Goal: Transaction & Acquisition: Purchase product/service

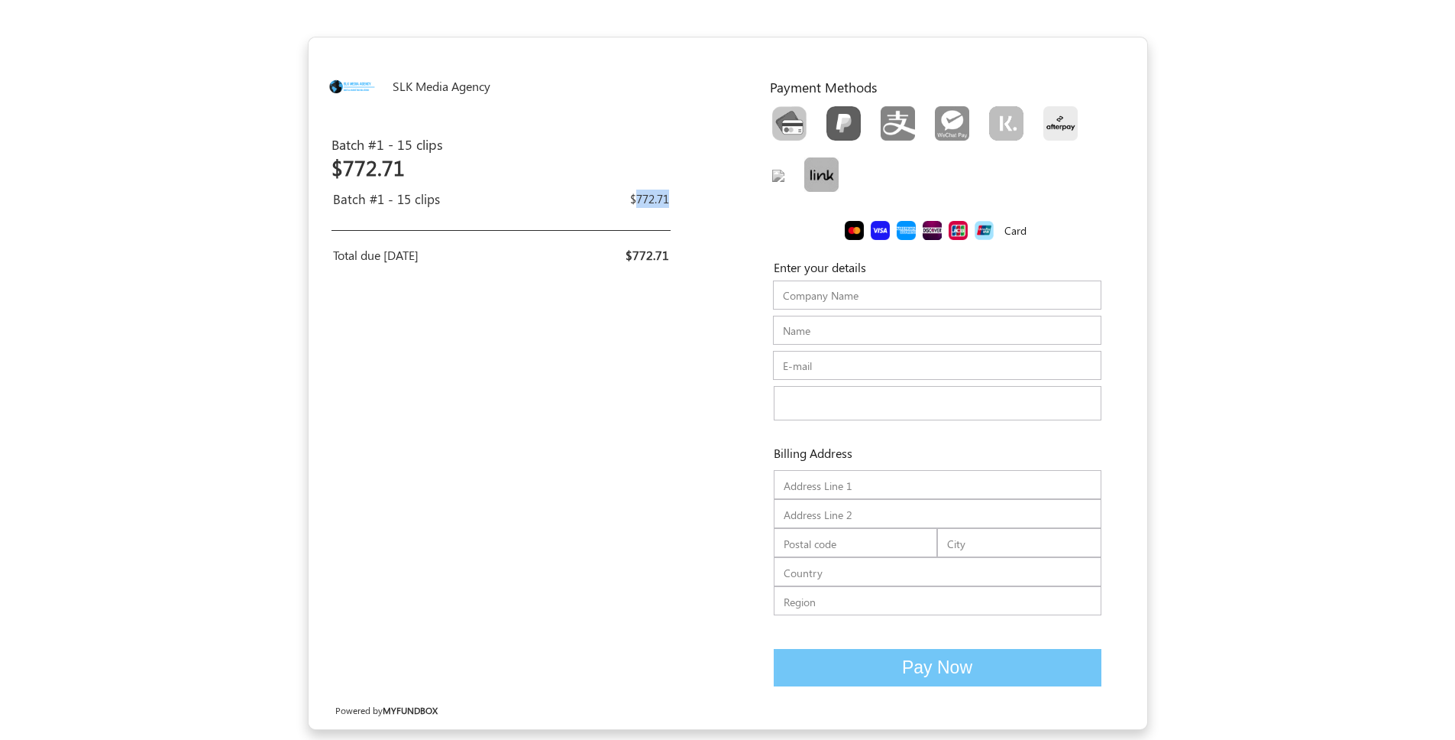
drag, startPoint x: 638, startPoint y: 200, endPoint x: 669, endPoint y: 200, distance: 31.3
click at [669, 200] on td "$772.71" at bounding box center [605, 199] width 145 height 26
click at [637, 361] on div "SLK Media Agency USD USD GBP EUR EN ES NL Batch #1 - 15 clips Batch #1 - 15 cli…" at bounding box center [518, 382] width 419 height 691
click at [795, 299] on input "text" at bounding box center [937, 294] width 329 height 29
type input "[DOMAIN_NAME]"
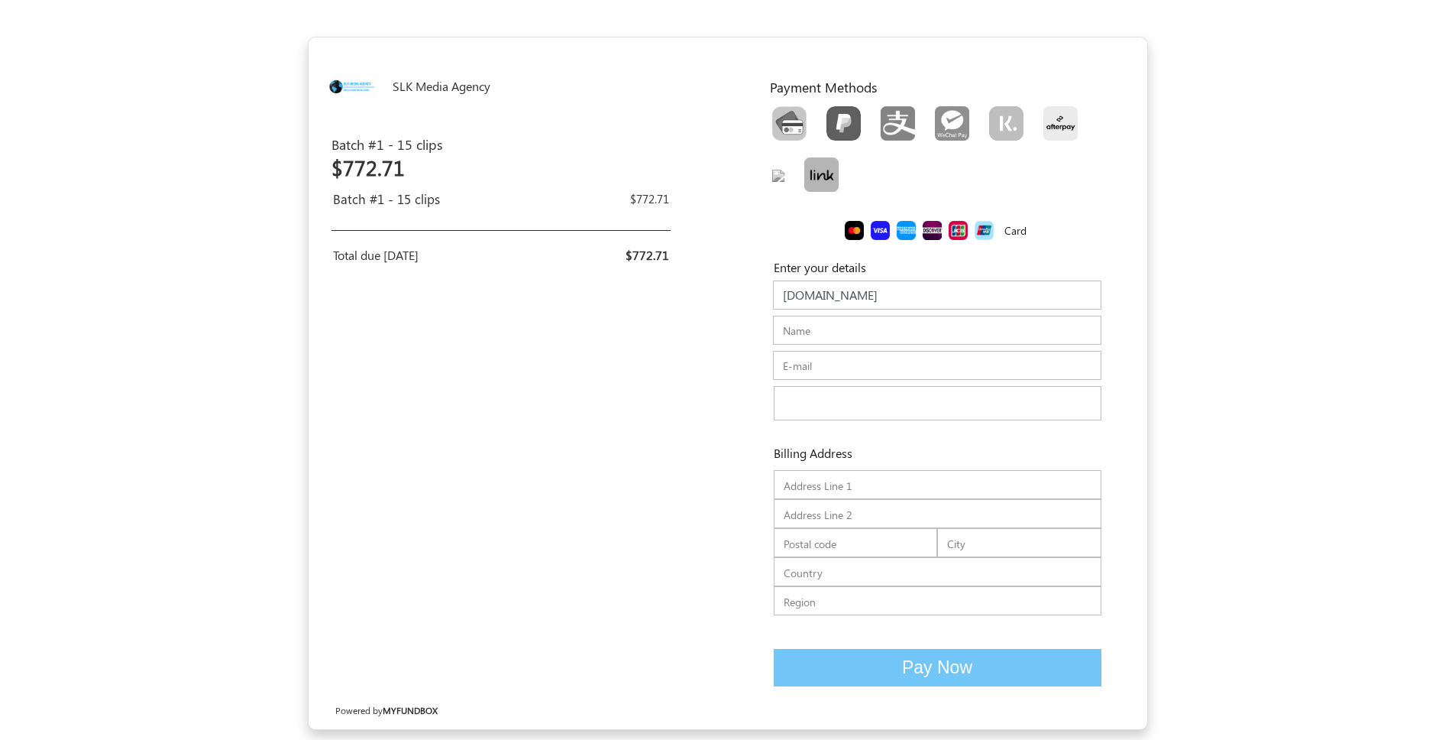
click at [799, 341] on input "Name" at bounding box center [937, 330] width 329 height 29
type input "[PERSON_NAME]"
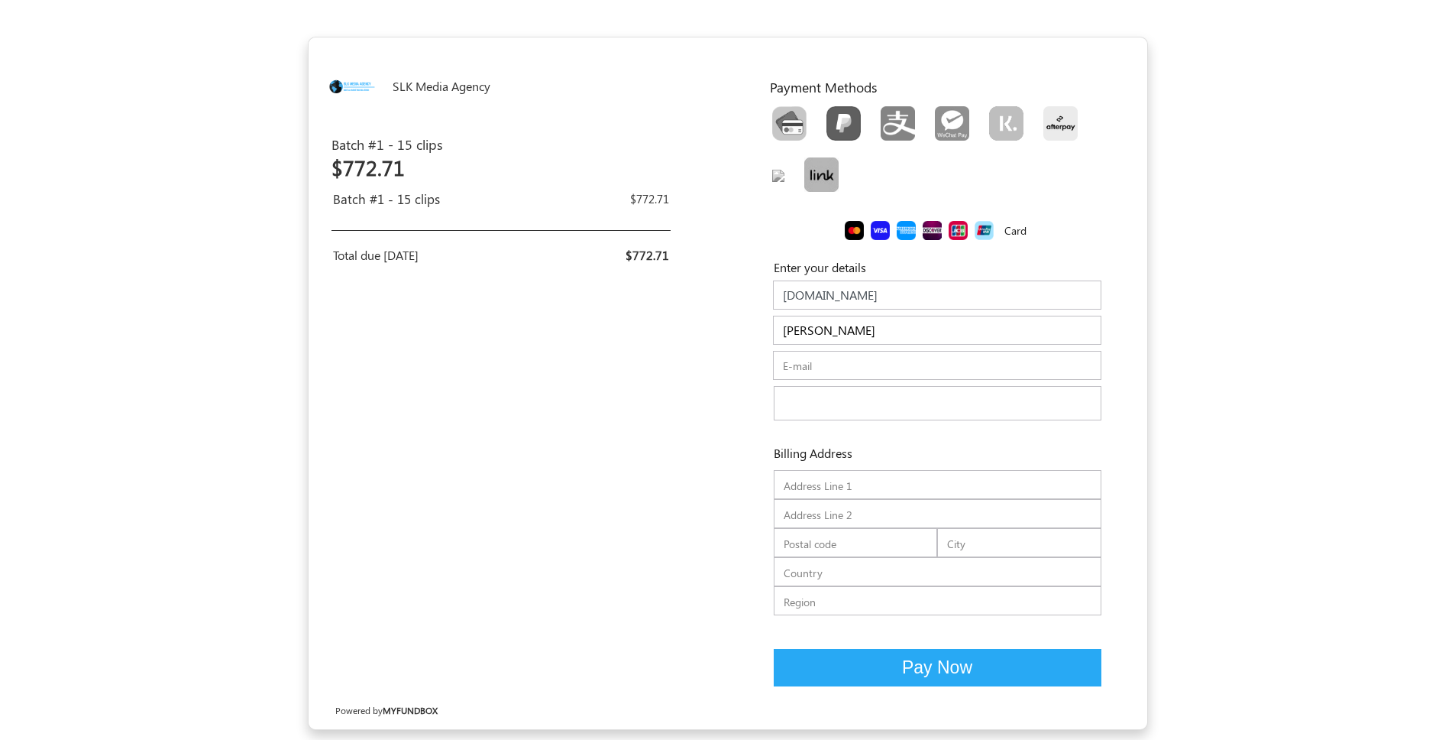
click at [841, 364] on input "E-mail" at bounding box center [937, 365] width 329 height 29
type input "[PERSON_NAME][EMAIL_ADDRESS][DOMAIN_NAME]"
click at [607, 539] on div "SLK Media Agency USD USD GBP EUR EN ES NL Batch #1 - 15 clips Batch #1 - 15 cli…" at bounding box center [518, 382] width 419 height 691
click at [841, 118] on img "Toolbar with button groups" at bounding box center [844, 123] width 34 height 34
click at [837, 116] on input "Toolbar with button groups" at bounding box center [832, 111] width 10 height 10
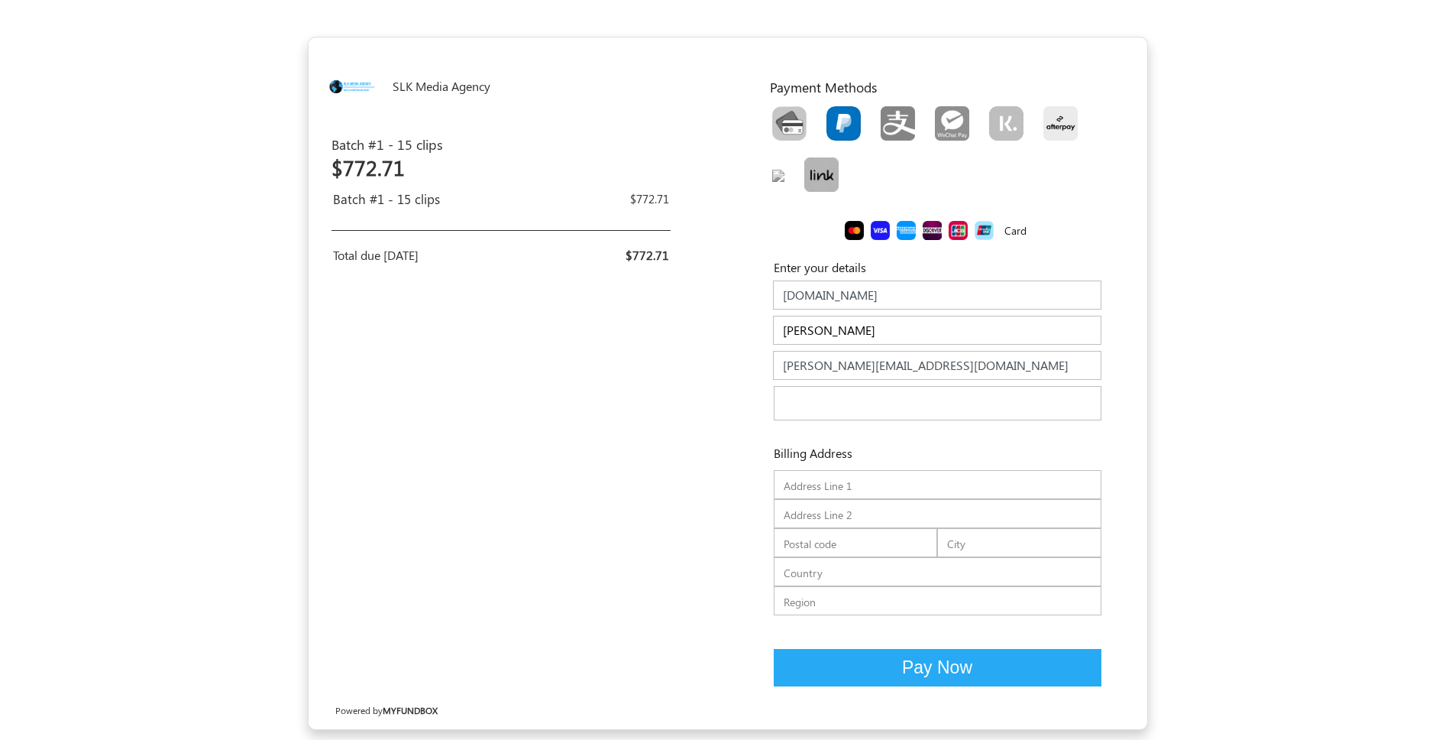
radio input "true"
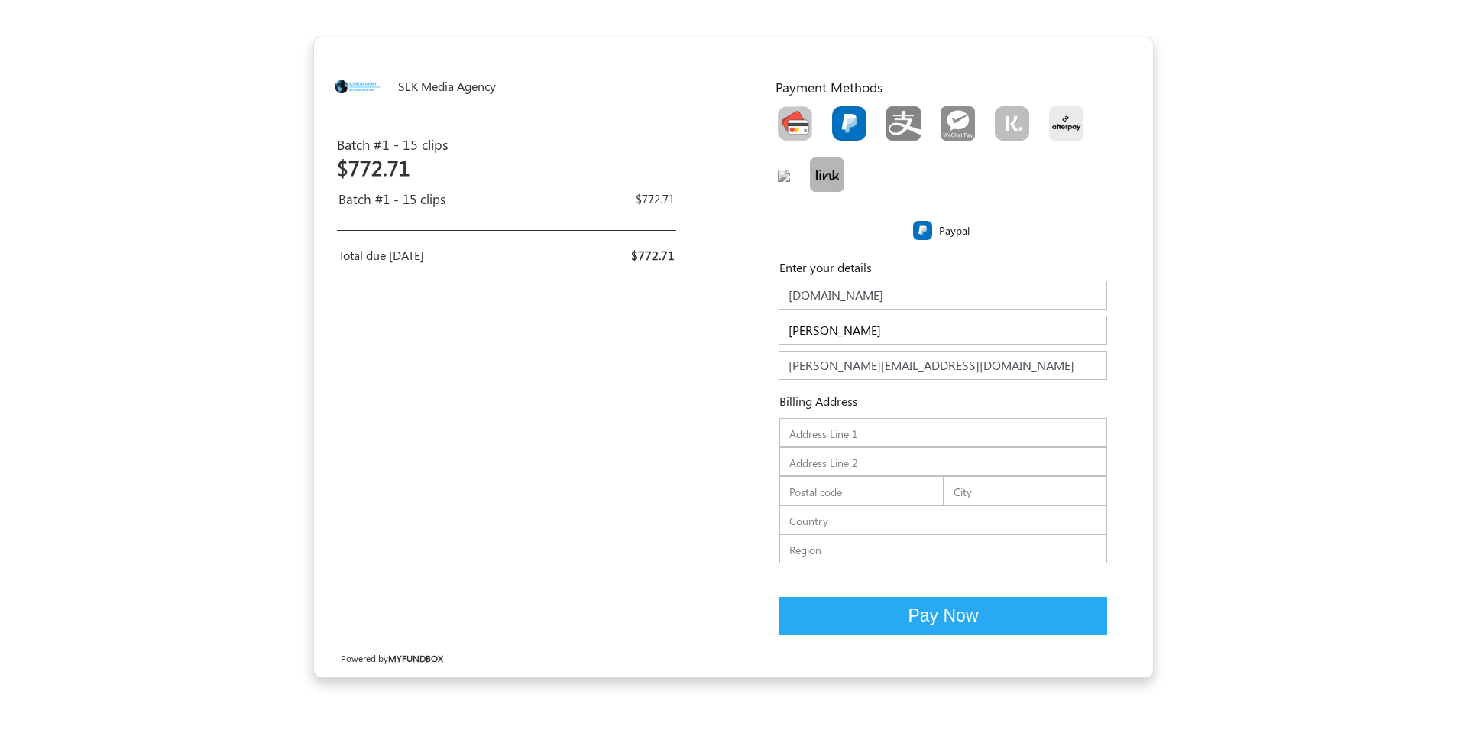
click at [792, 118] on img "Toolbar with button groups" at bounding box center [795, 123] width 34 height 34
click at [788, 116] on input "Toolbar with button groups" at bounding box center [783, 111] width 10 height 10
radio input "true"
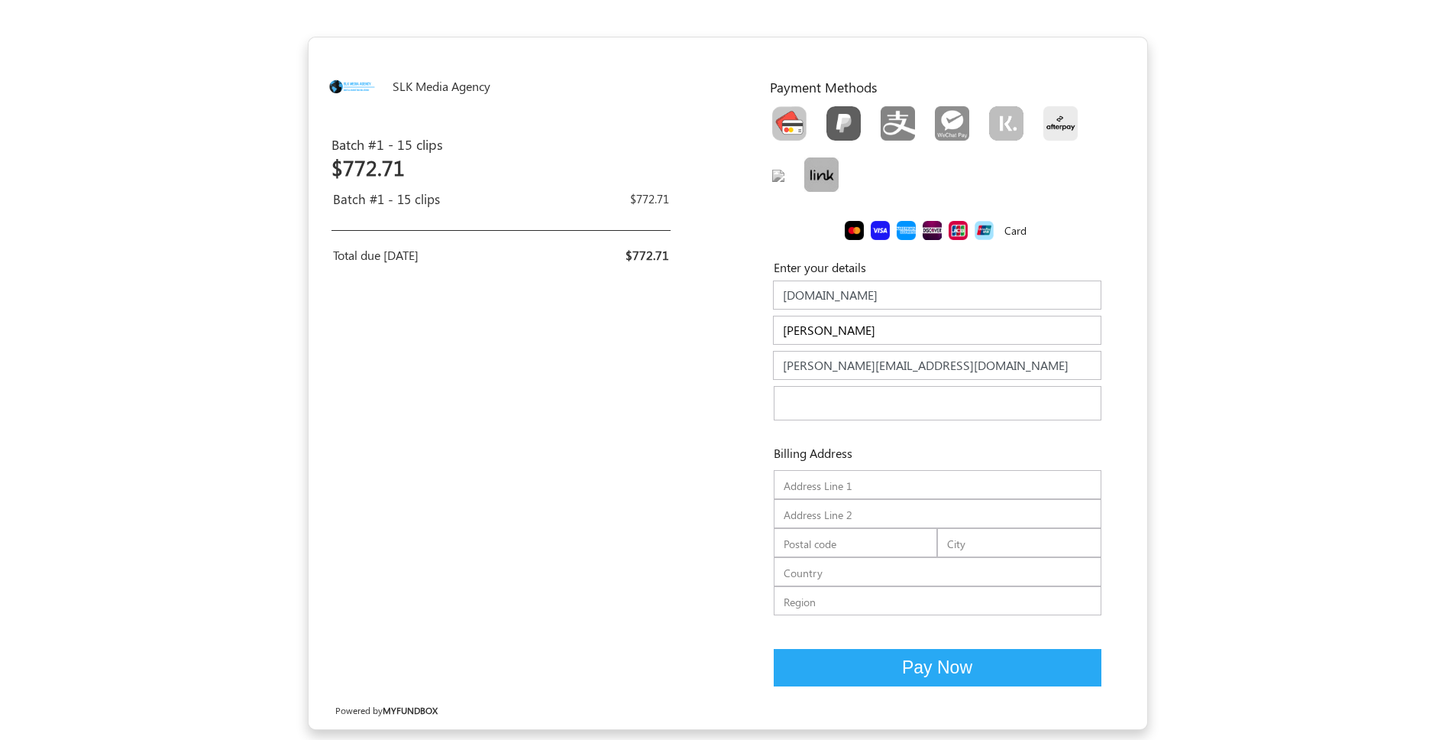
click at [761, 471] on div "Enter your details Company Name [DOMAIN_NAME] Name [PERSON_NAME] Name should be…" at bounding box center [937, 446] width 381 height 404
click at [842, 480] on input "text" at bounding box center [938, 484] width 328 height 29
type input "[GEOGRAPHIC_DATA]"
type input "145"
type input "N5X 4C9"
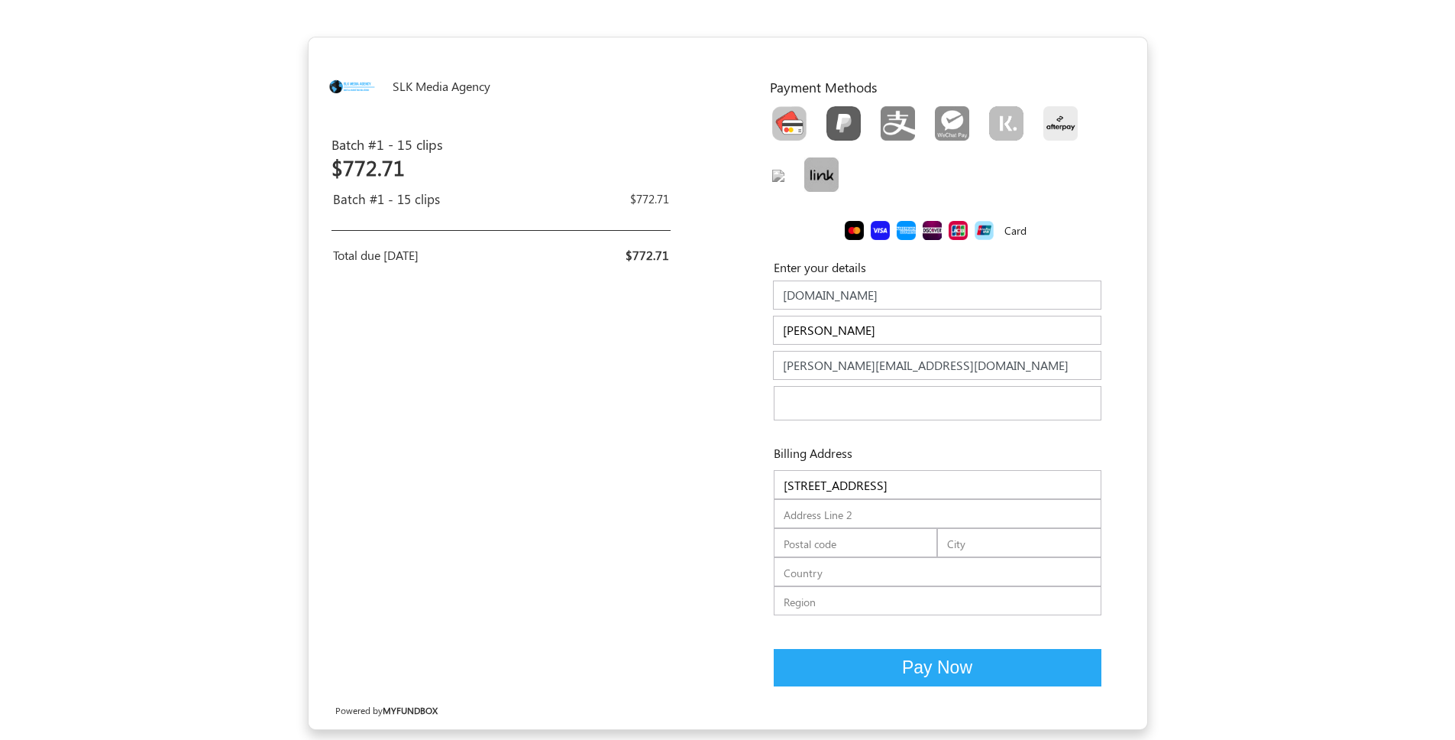
type input "[GEOGRAPHIC_DATA]"
type input "CA"
click at [858, 605] on input "text" at bounding box center [938, 600] width 328 height 29
click at [862, 668] on button "Pay Now" at bounding box center [938, 667] width 328 height 37
